Goal: Task Accomplishment & Management: Use online tool/utility

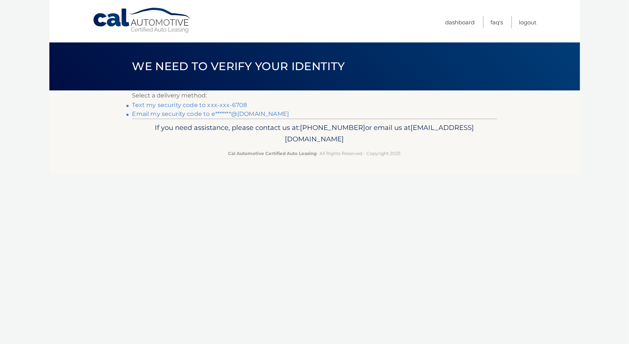
click at [191, 103] on link "Text my security code to xxx-xxx-6708" at bounding box center [189, 104] width 115 height 7
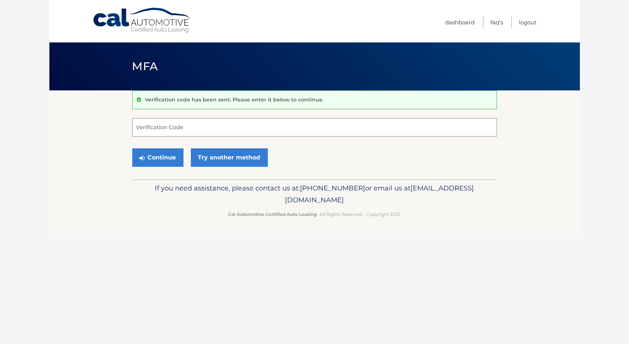
click at [185, 127] on input "Verification Code" at bounding box center [314, 127] width 365 height 18
type input "916477"
click at [162, 157] on button "Continue" at bounding box center [157, 157] width 51 height 18
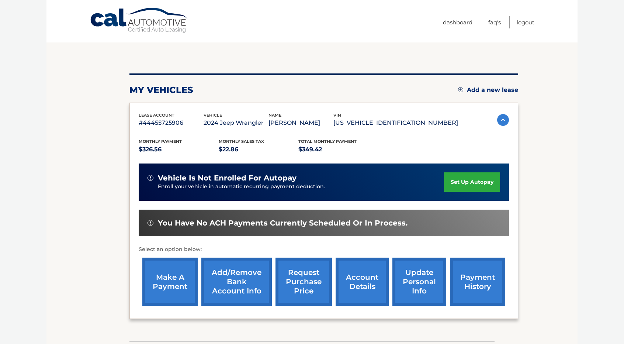
scroll to position [74, 0]
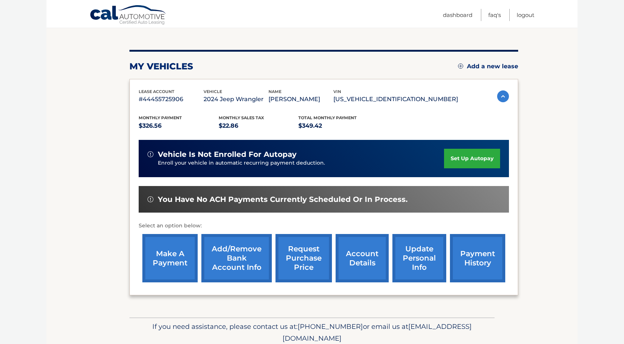
click at [156, 255] on link "make a payment" at bounding box center [169, 258] width 55 height 48
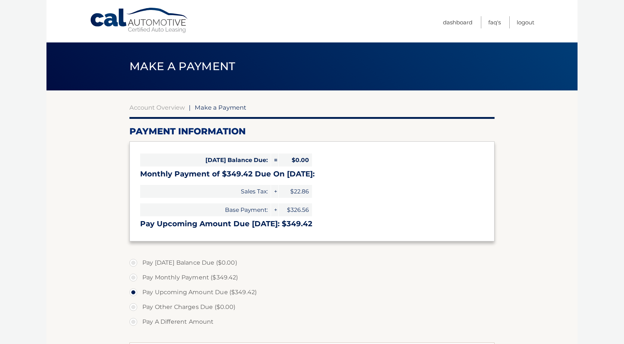
select select "Nzk5YTdlMDktMzcyMy00YzkyLTljZDYtOWEzMmZlOTM3NDUz"
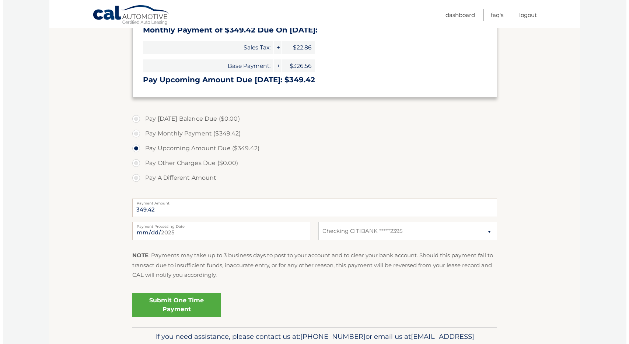
scroll to position [148, 0]
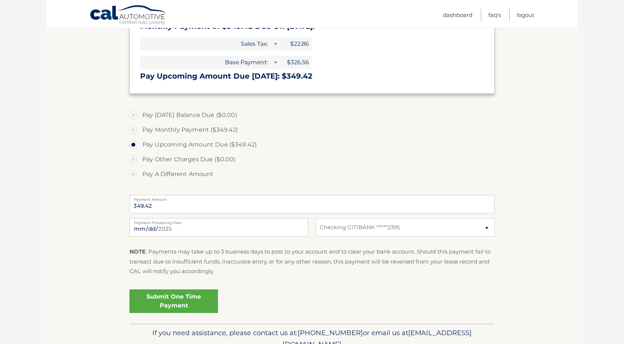
click at [187, 302] on link "Submit One Time Payment" at bounding box center [173, 301] width 89 height 24
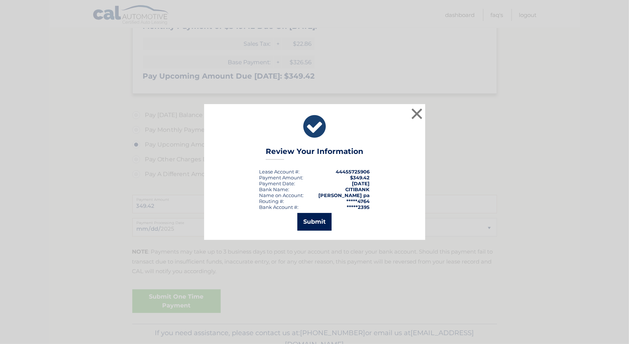
click at [310, 226] on button "Submit" at bounding box center [315, 222] width 34 height 18
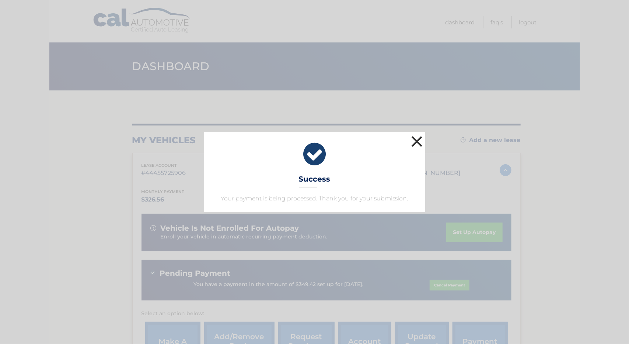
click at [413, 140] on button "×" at bounding box center [417, 141] width 15 height 15
